Goal: Information Seeking & Learning: Find specific fact

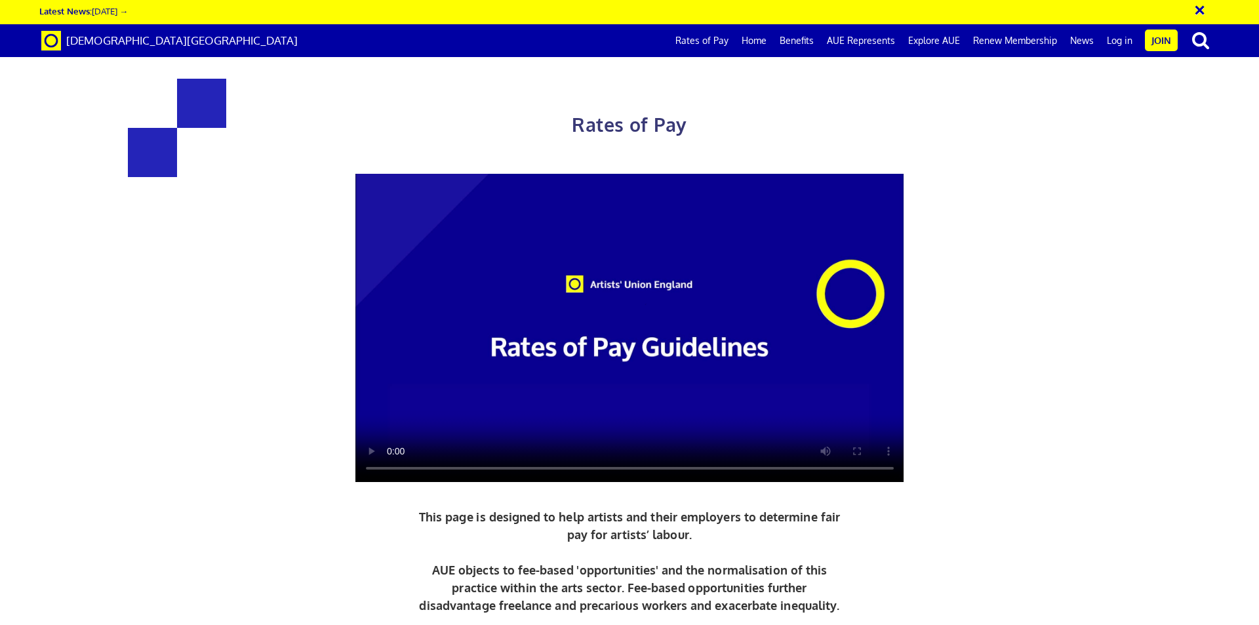
scroll to position [524, 0]
drag, startPoint x: 919, startPoint y: 504, endPoint x: 300, endPoint y: 252, distance: 668.6
copy div "£216.63 a day ½ £119.15 per ½ day £27.08 an hour new graduate artist £284.31 a …"
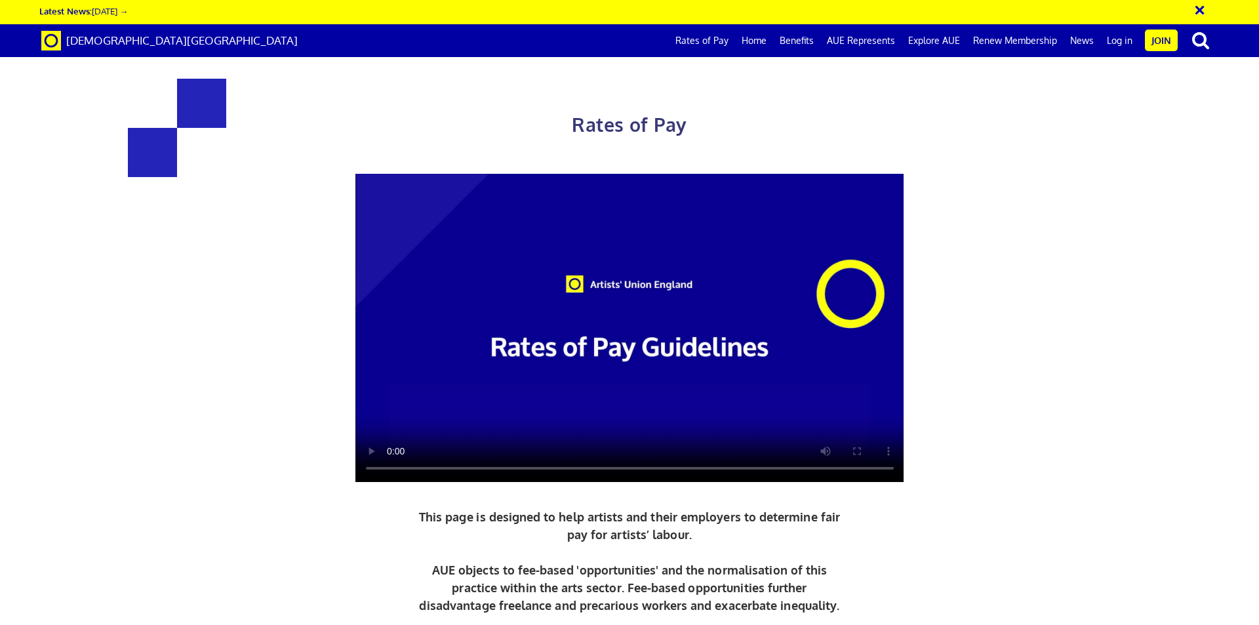
drag, startPoint x: 459, startPoint y: 369, endPoint x: 479, endPoint y: 350, distance: 27.8
drag, startPoint x: 474, startPoint y: 336, endPoint x: 409, endPoint y: 421, distance: 106.6
copy div "216.63 a day ½ £119.15 per ½ day £27.08 an hour new graduate artist"
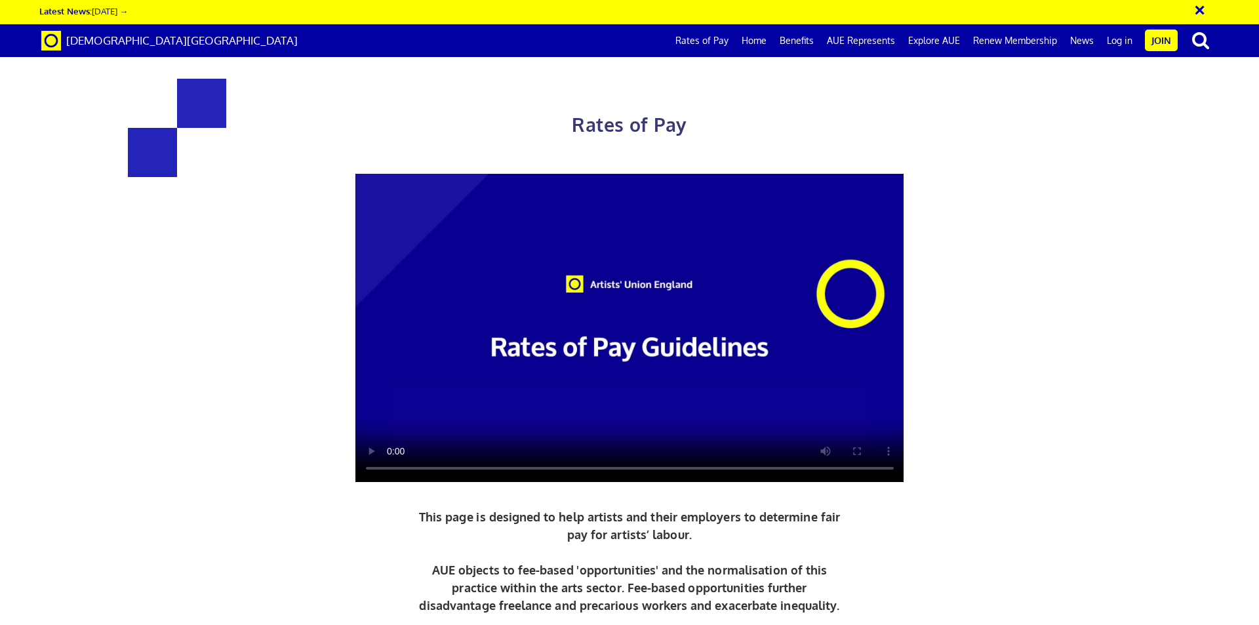
drag, startPoint x: 381, startPoint y: 376, endPoint x: 458, endPoint y: 376, distance: 76.0
drag, startPoint x: 878, startPoint y: 332, endPoint x: 685, endPoint y: 350, distance: 193.5
copy div "£284.31 a day ½ £156.38 per ½ day £35.54 an hour 3 yrs + experience"
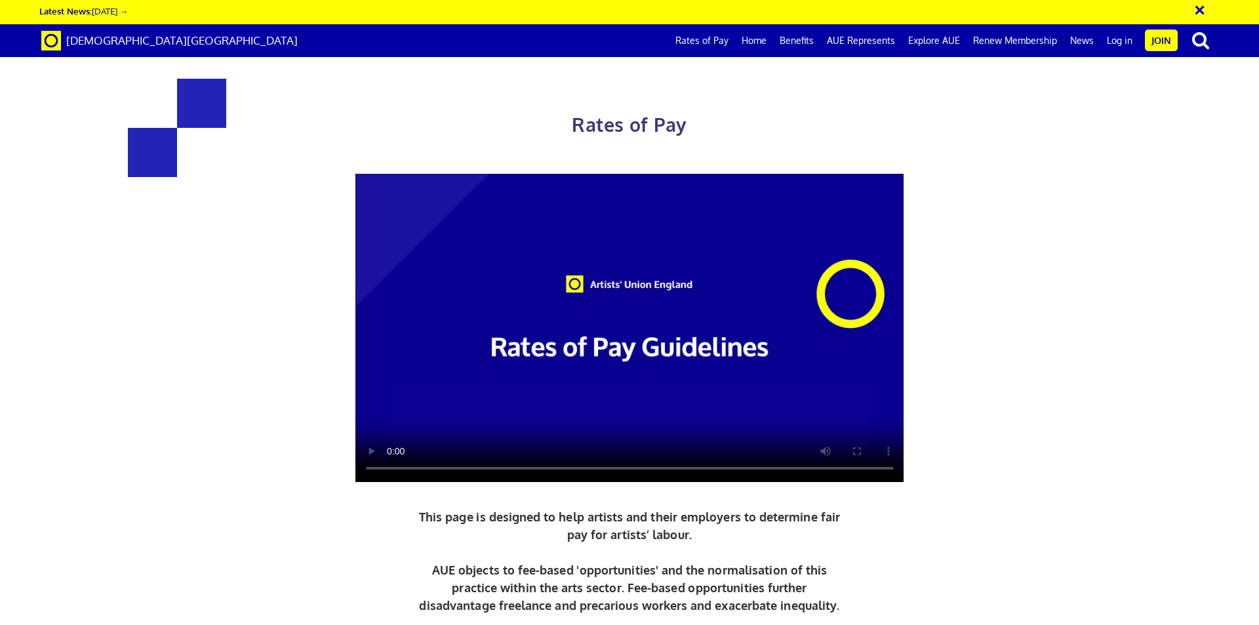
drag, startPoint x: 469, startPoint y: 504, endPoint x: 321, endPoint y: 434, distance: 163.9
copy div "£352.01 a day ½ £193.61 per ½ day £44.00 an hour 5+ years experience"
drag, startPoint x: 918, startPoint y: 505, endPoint x: 885, endPoint y: 262, distance: 244.7
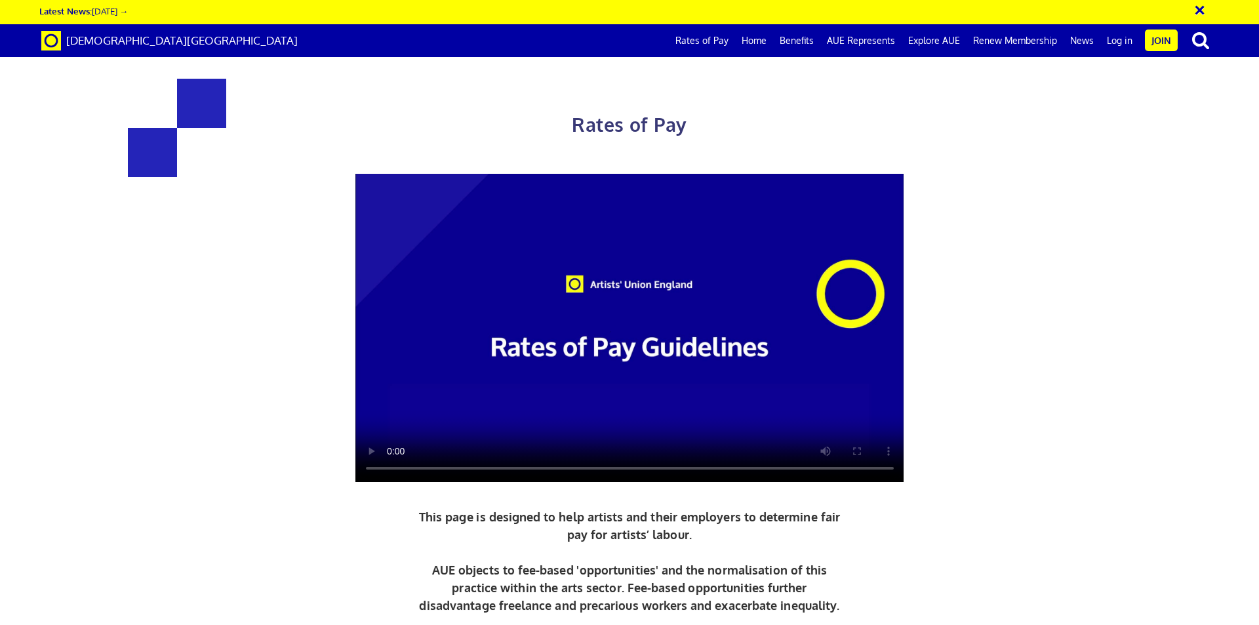
copy div "£387.21 a day ½ £212.97 per ½ day £48.40 an hour lead artist/project manager"
